Goal: Find specific page/section: Find specific page/section

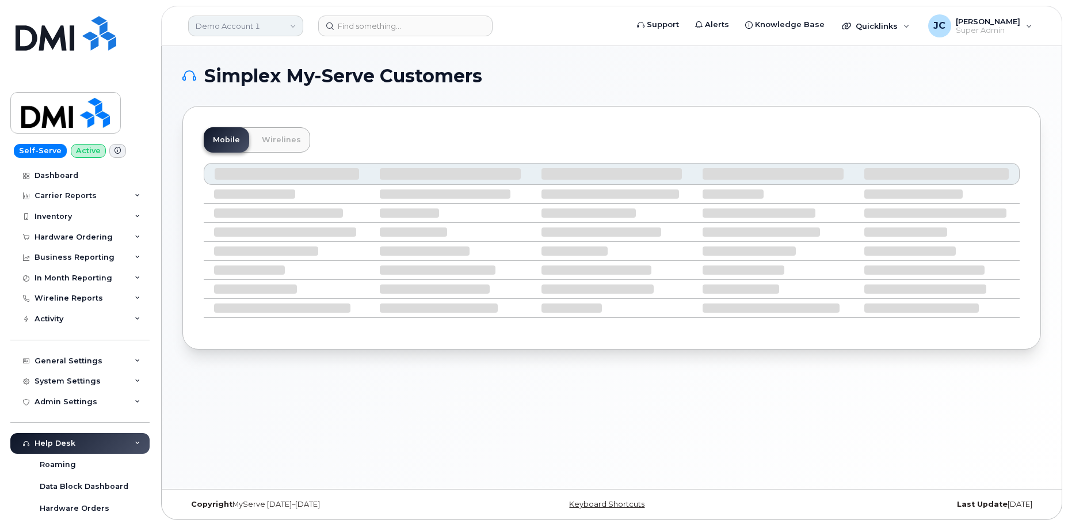
click at [248, 28] on link "Demo Account 1" at bounding box center [245, 26] width 115 height 21
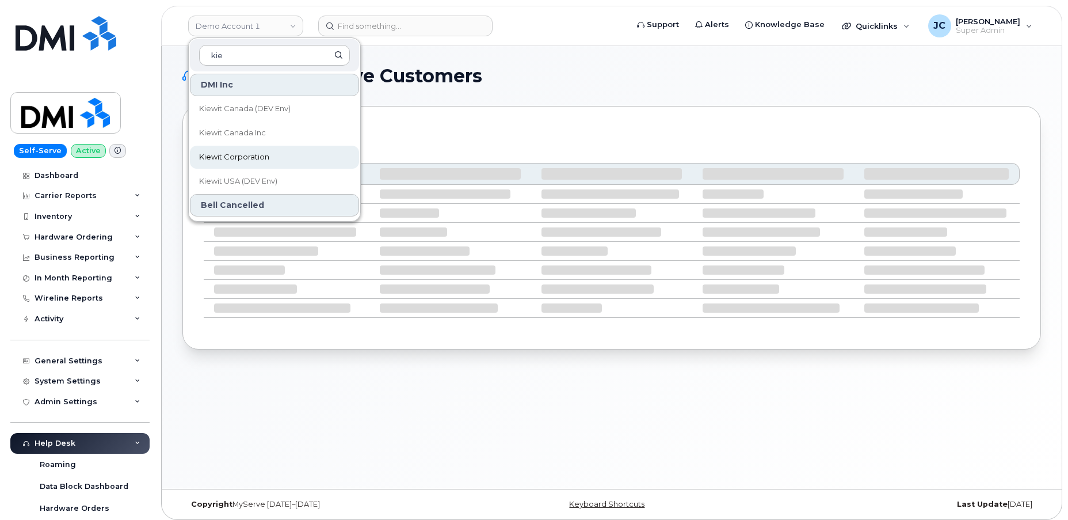
type input "kie"
click at [249, 155] on span "Kiewit Corporation" at bounding box center [234, 157] width 70 height 12
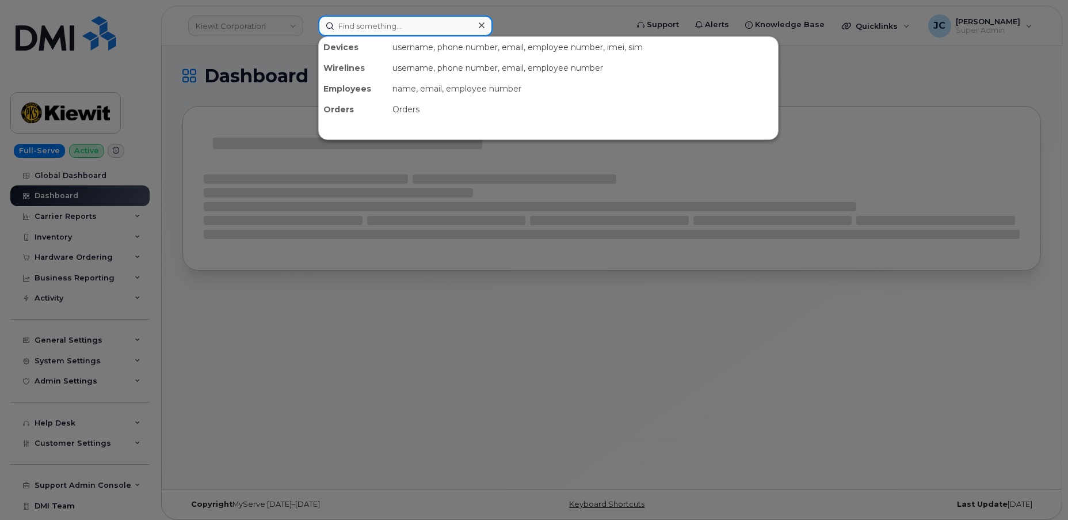
click at [364, 24] on input at bounding box center [405, 26] width 174 height 21
paste input "[PERSON_NAME]"
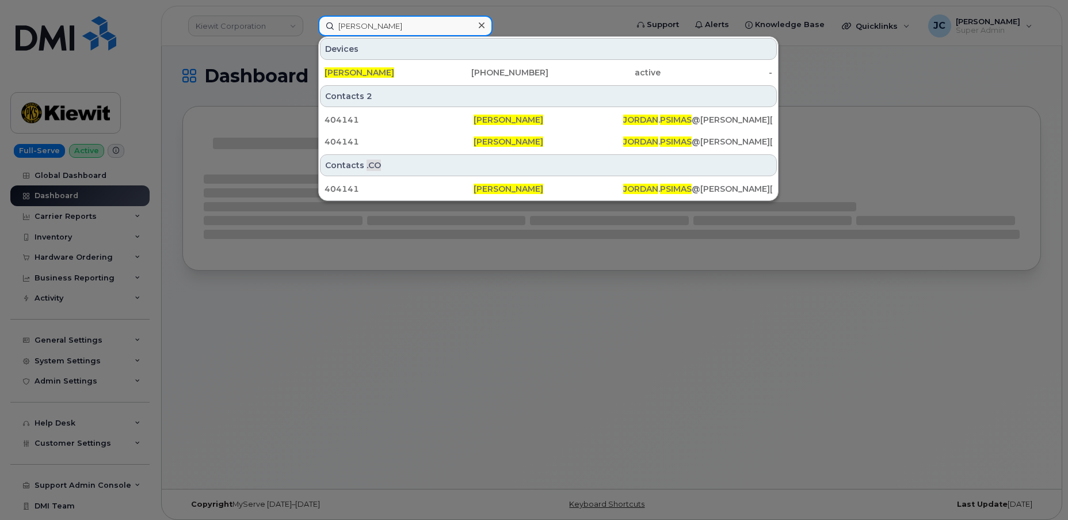
type input "[PERSON_NAME]"
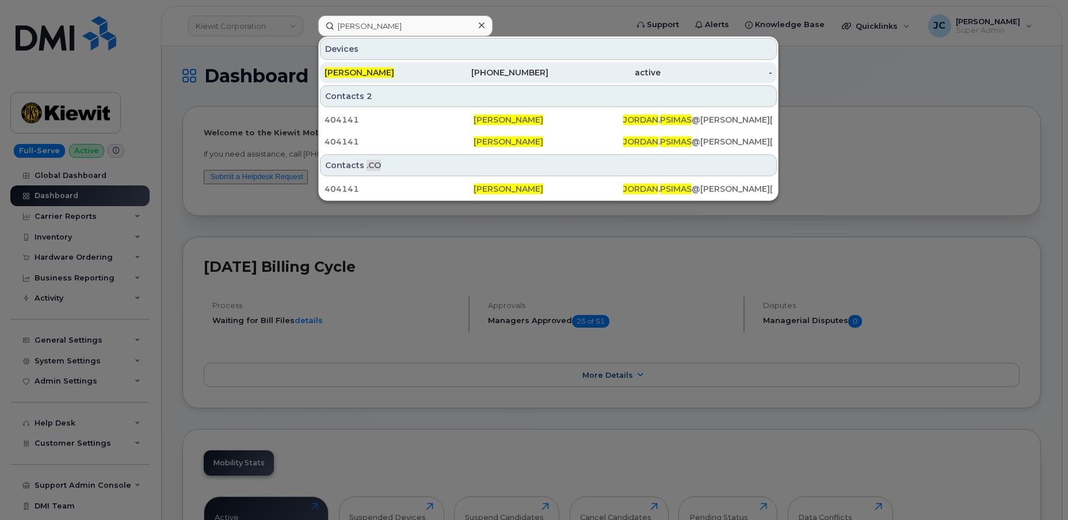
click at [534, 67] on div "[PHONE_NUMBER]" at bounding box center [493, 73] width 112 height 12
click at [378, 67] on span "[PERSON_NAME]" at bounding box center [360, 72] width 70 height 10
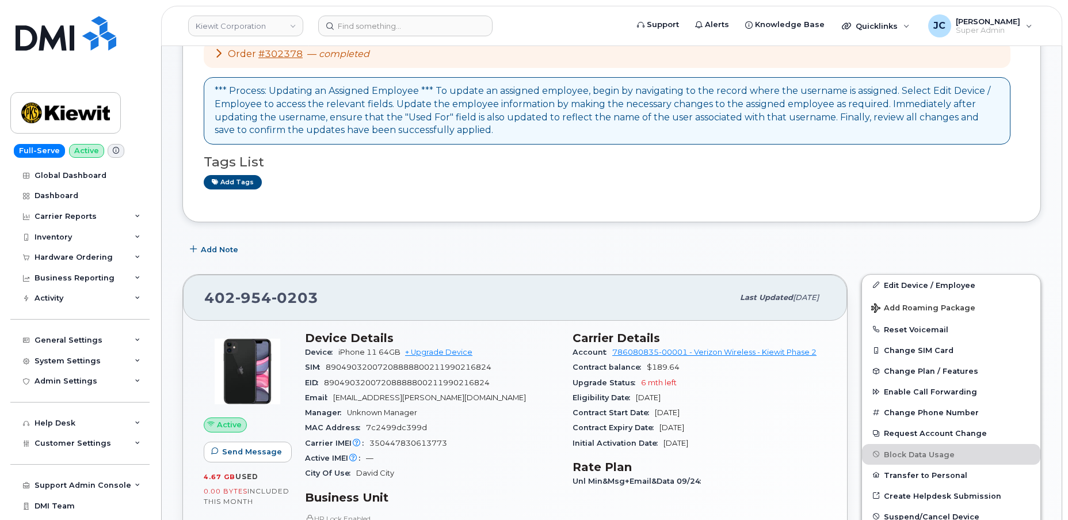
scroll to position [104, 0]
